Goal: Find specific page/section: Find specific page/section

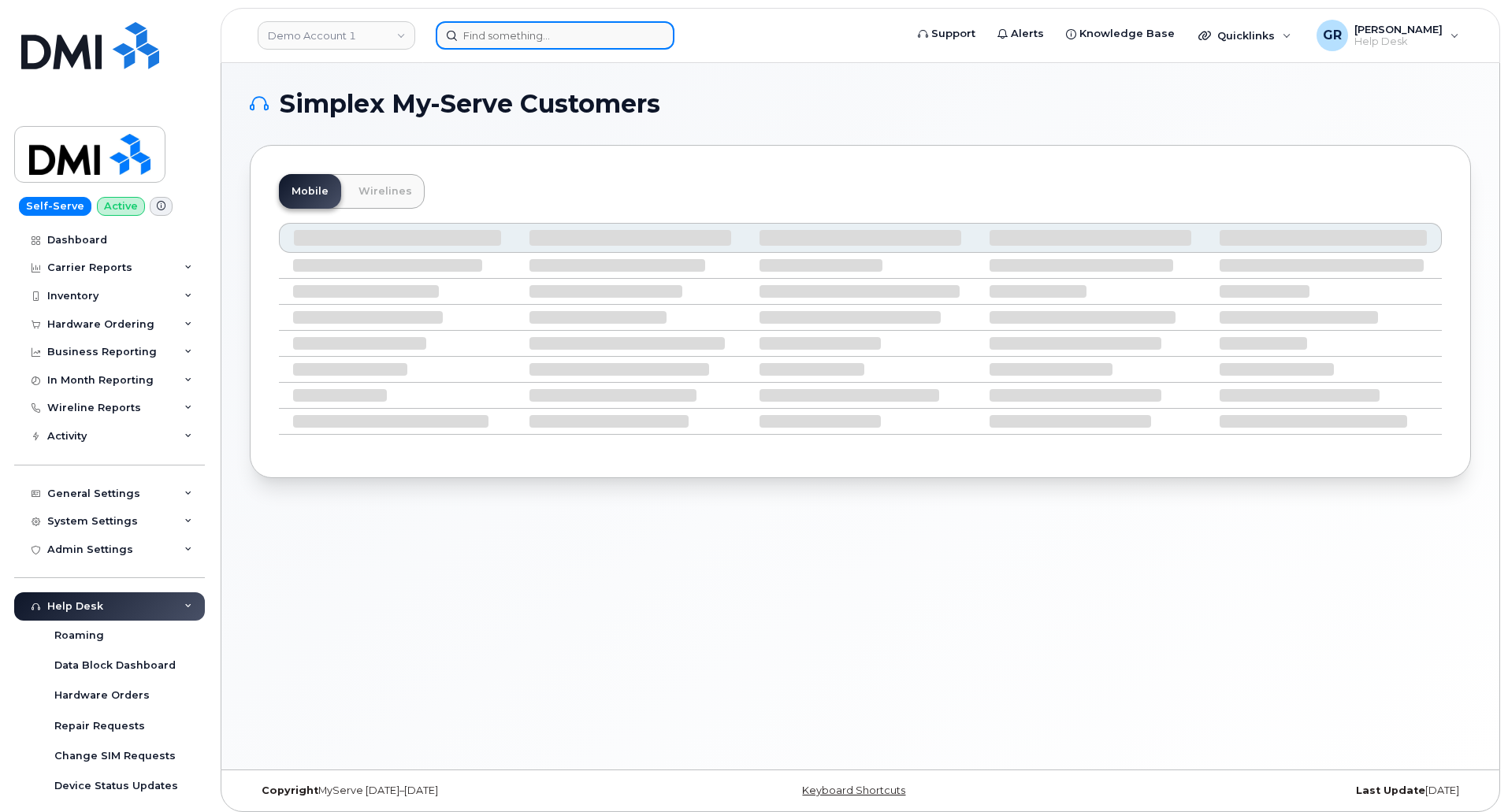
click at [577, 27] on input at bounding box center [555, 35] width 239 height 28
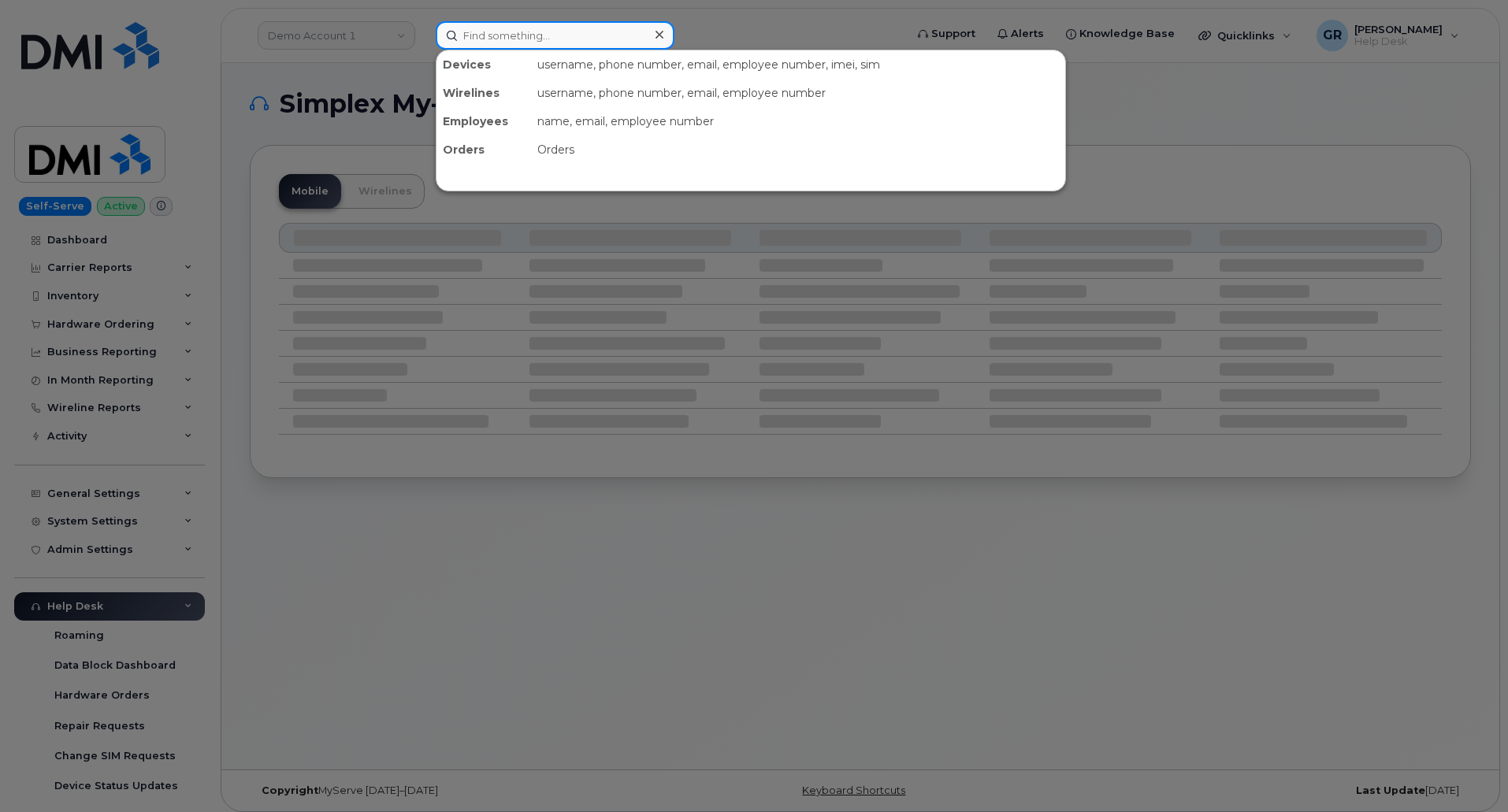
paste input "301253"
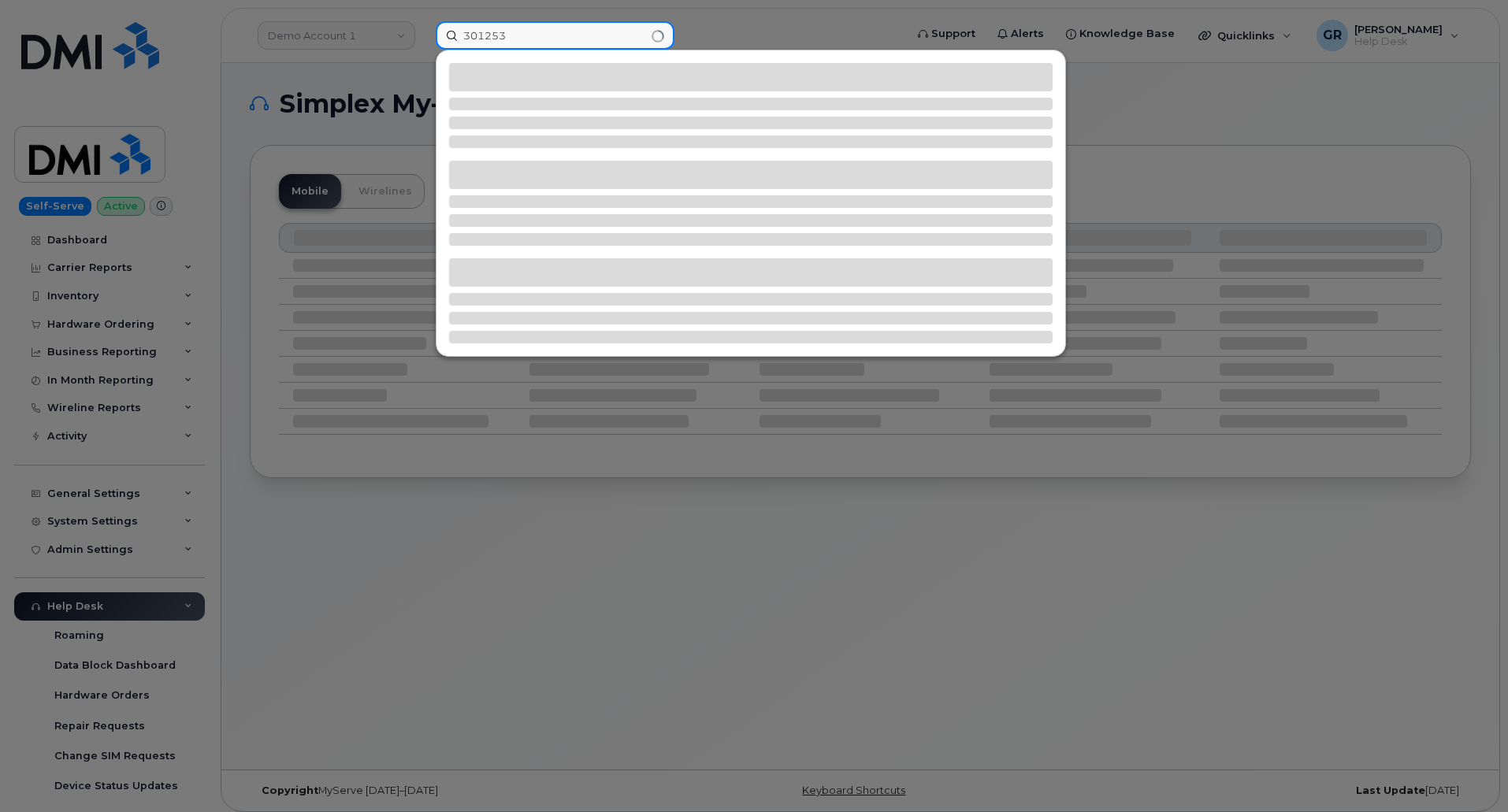
type input "301253"
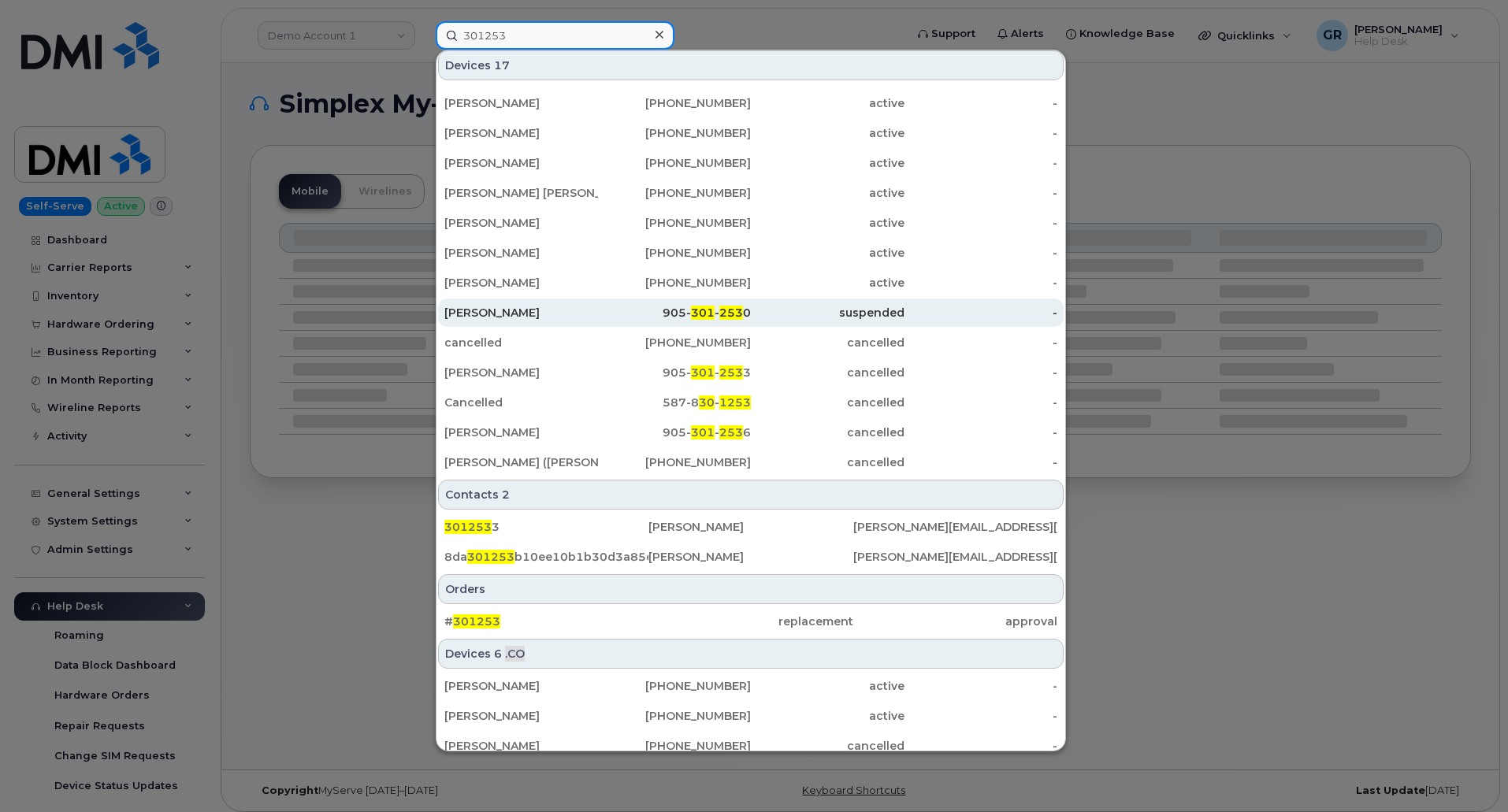
scroll to position [127, 0]
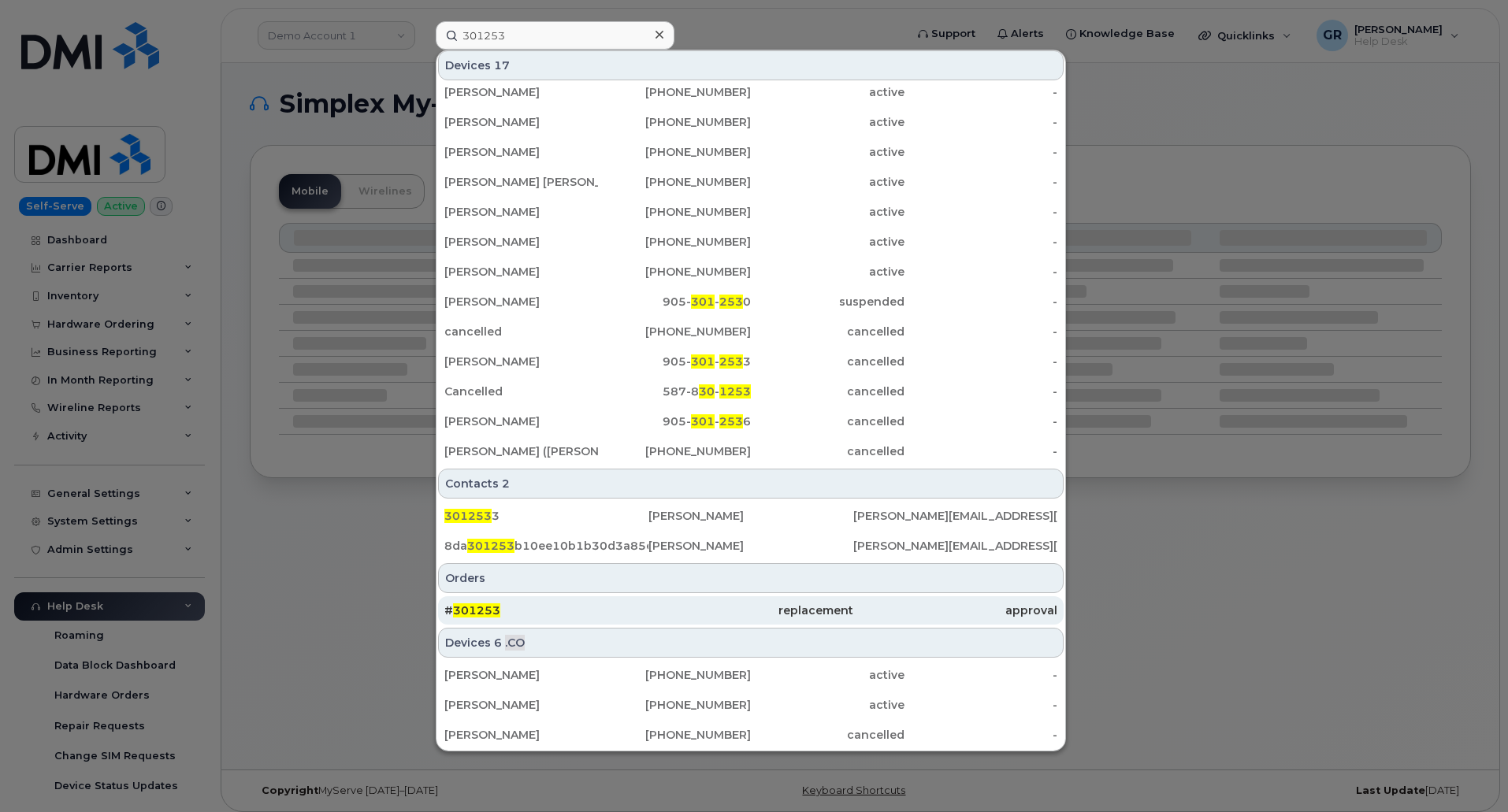
click at [685, 604] on div "replacement" at bounding box center [750, 610] width 204 height 15
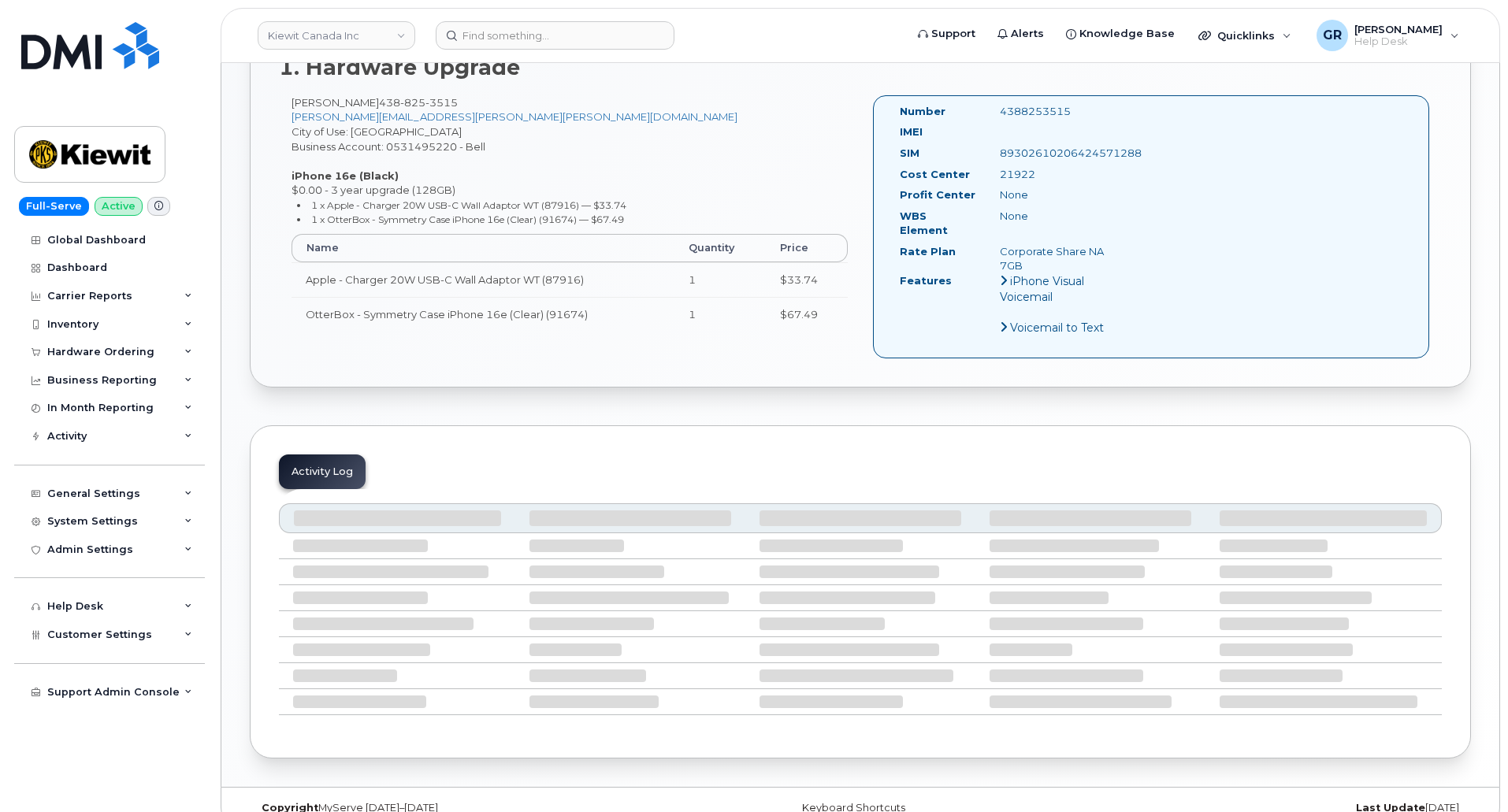
scroll to position [605, 0]
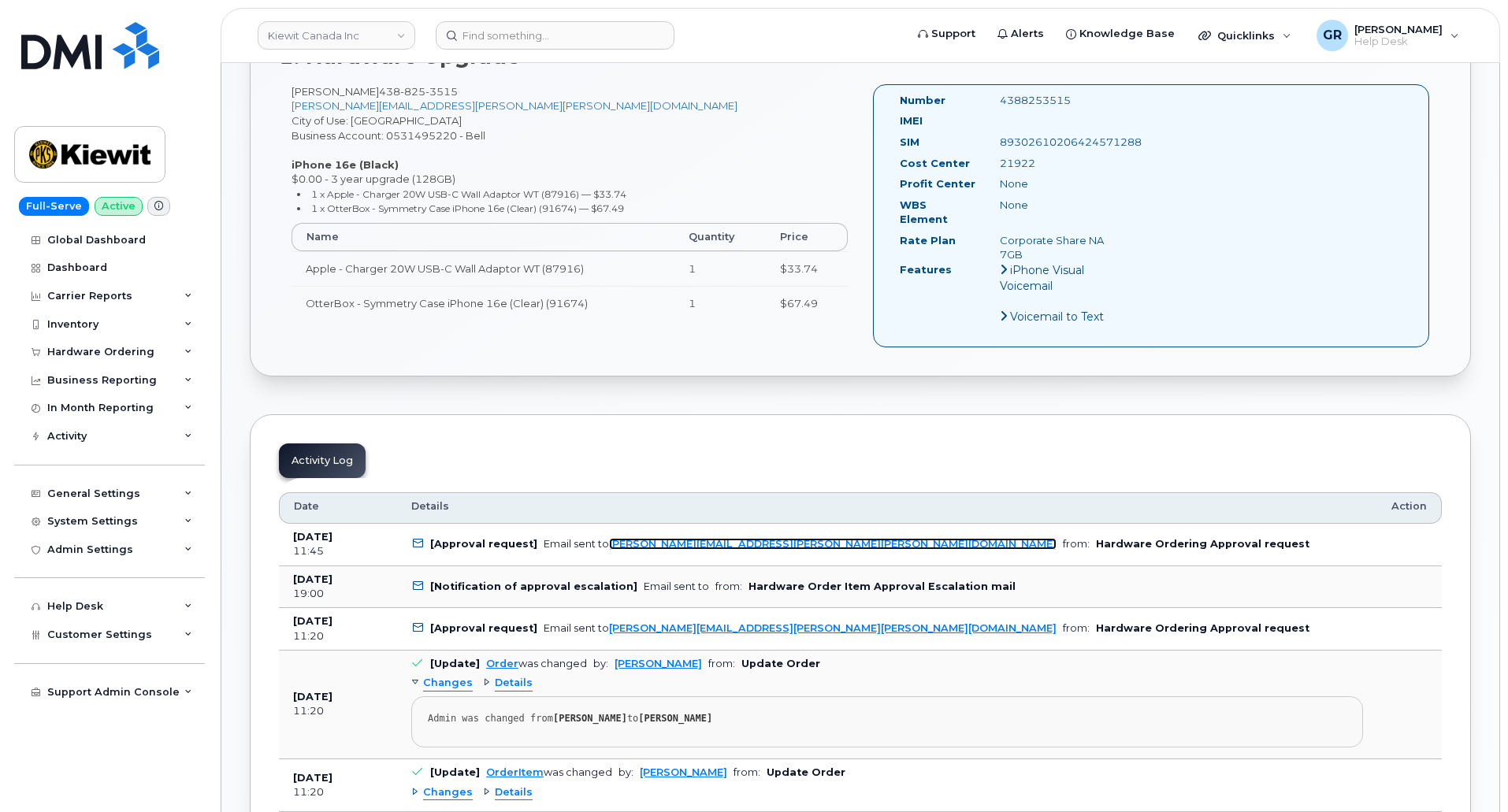
click at [647, 538] on link "DANIEL.BUFFINGTON@KIEWIT.COM" at bounding box center [832, 543] width 447 height 12
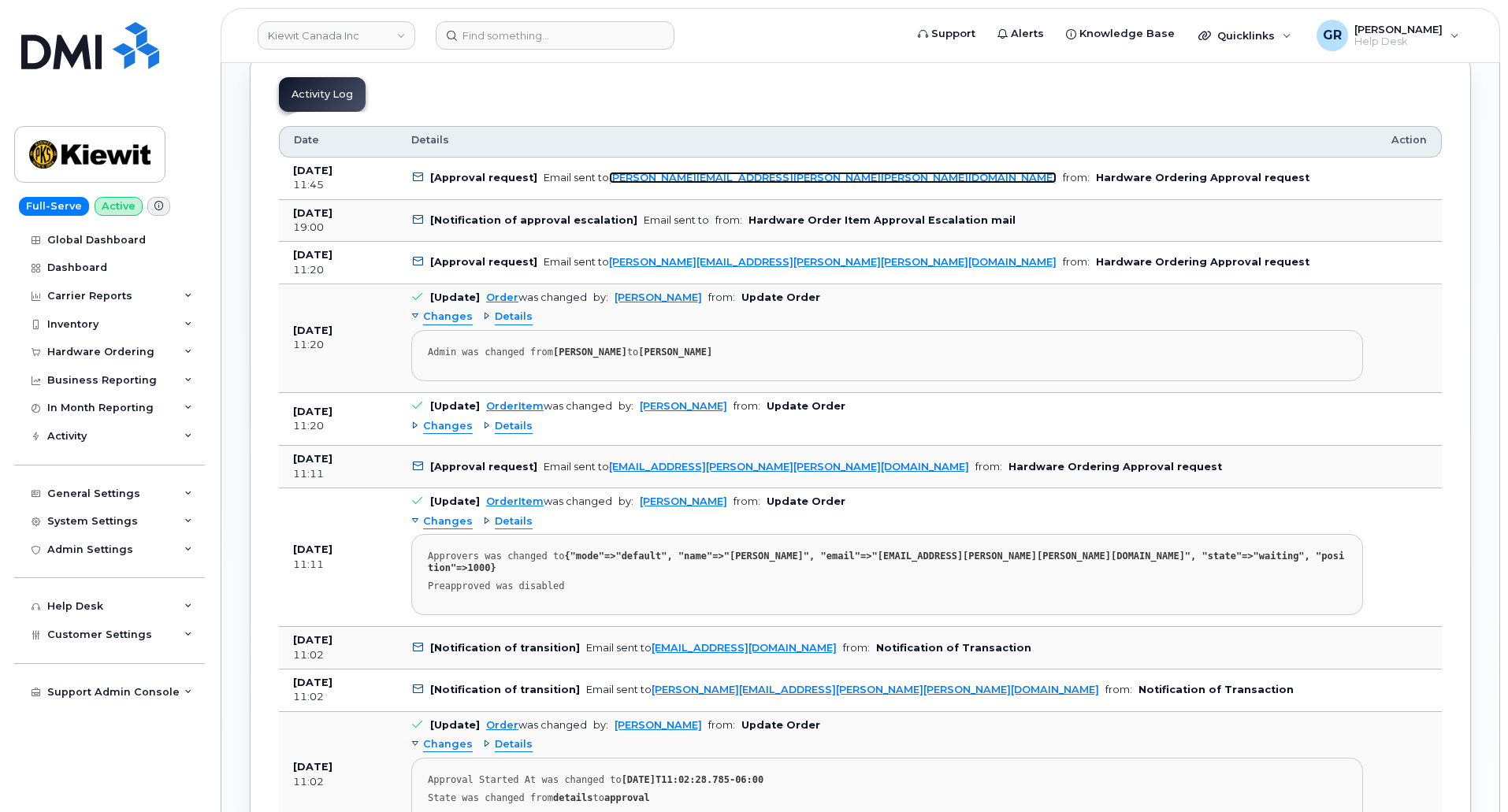
scroll to position [945, 0]
